Goal: Browse casually

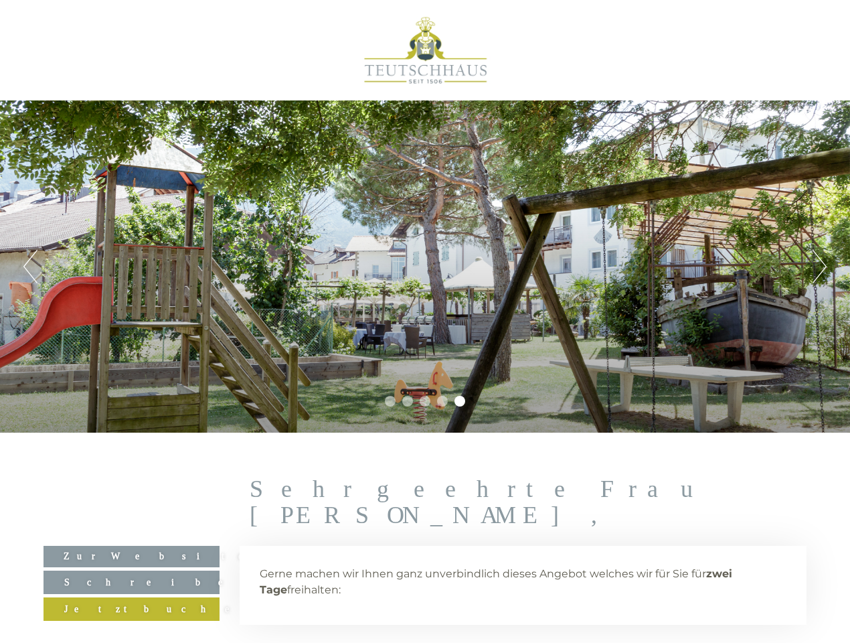
click at [425, 321] on div "Previous Next 1 2 3 4 5" at bounding box center [425, 266] width 850 height 332
click at [30, 267] on button "Previous" at bounding box center [30, 266] width 14 height 33
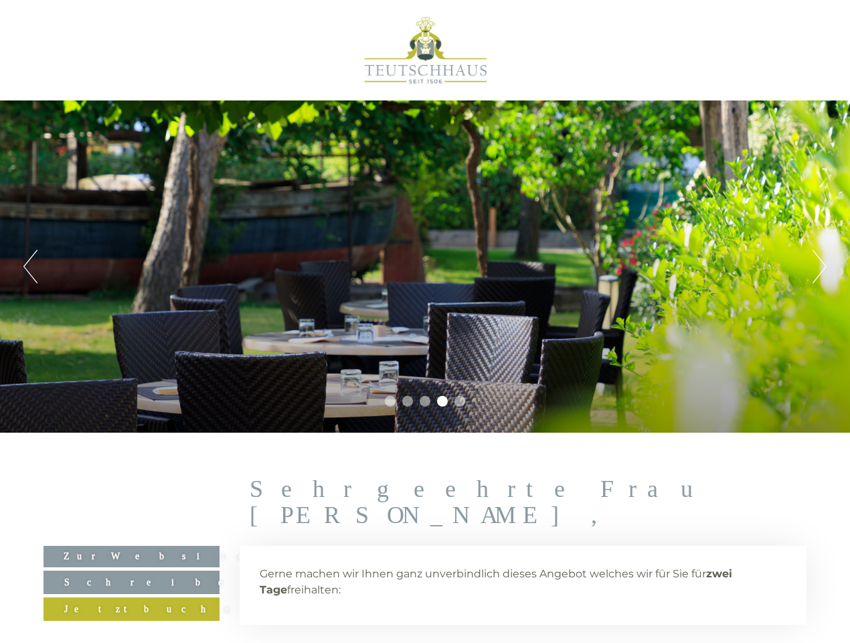
click at [425, 267] on div "Previous Next 1 2 3 4 5" at bounding box center [425, 266] width 850 height 332
click at [820, 267] on button "Next" at bounding box center [820, 266] width 14 height 33
click at [390, 401] on li "1" at bounding box center [390, 401] width 11 height 11
click at [408, 401] on li "2" at bounding box center [407, 401] width 11 height 11
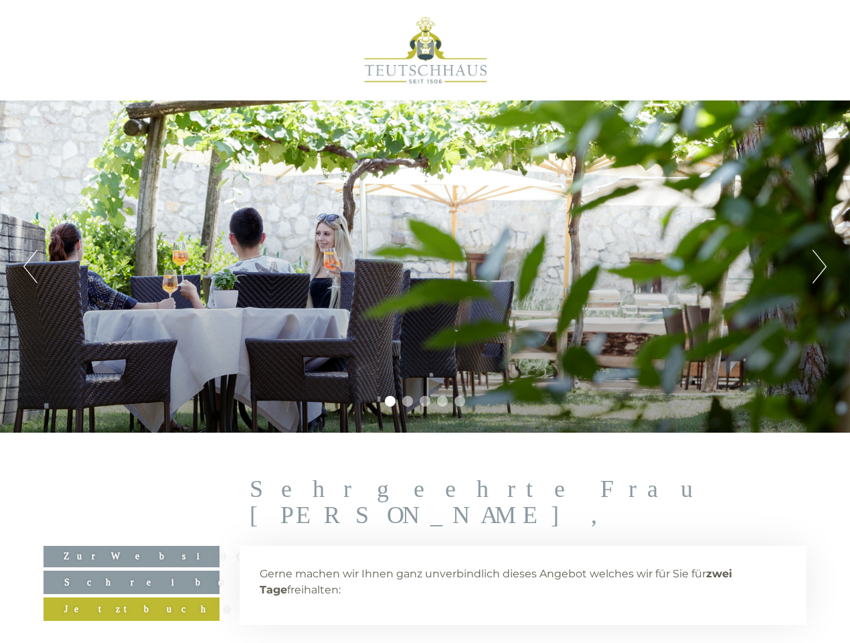
click at [425, 401] on li "3" at bounding box center [425, 401] width 11 height 11
click at [443, 401] on li "4" at bounding box center [442, 401] width 11 height 11
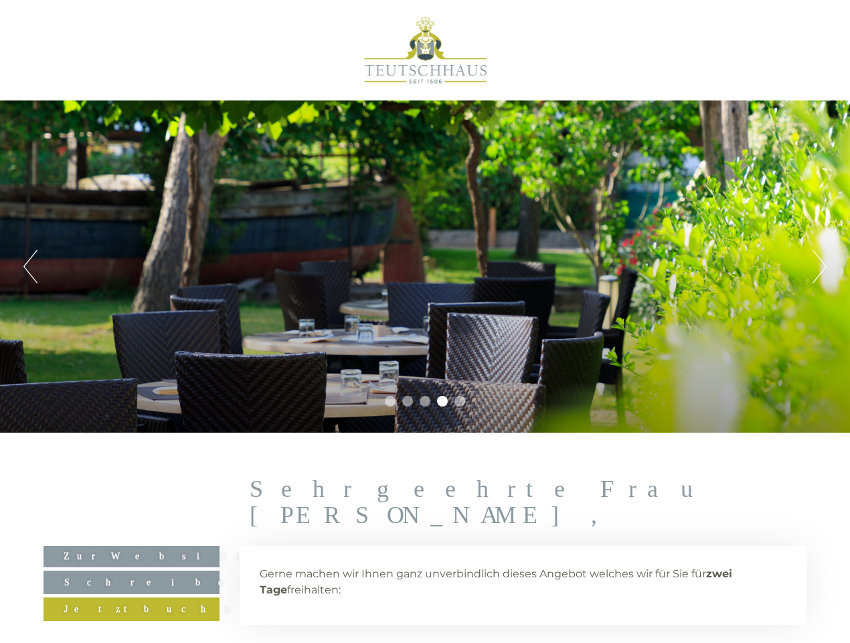
click at [460, 401] on li "5" at bounding box center [460, 401] width 11 height 11
